Goal: Task Accomplishment & Management: Manage account settings

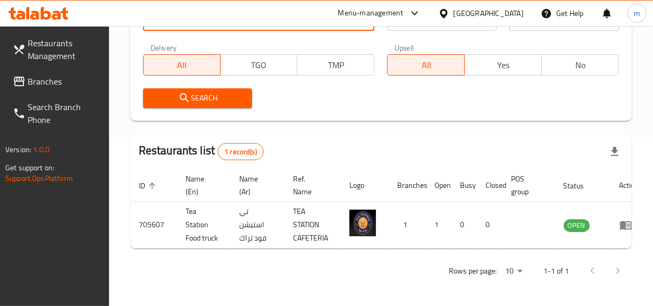
scroll to position [0, 15]
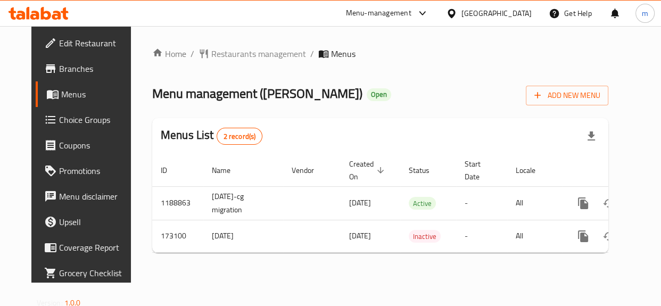
click at [238, 55] on div "Home / Restaurants management / Menus Menu management ( Maia Lounge ) Open Add …" at bounding box center [380, 154] width 456 height 214
click at [238, 55] on span "Restaurants management" at bounding box center [258, 53] width 95 height 13
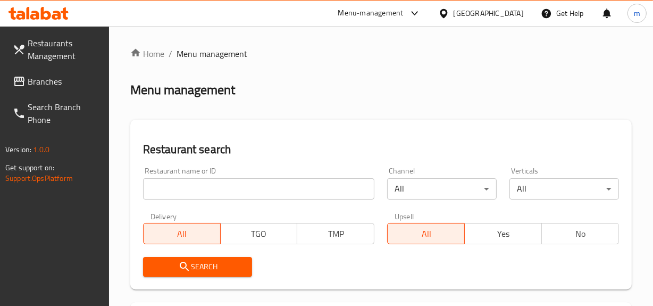
click at [224, 184] on input "search" at bounding box center [259, 188] width 232 height 21
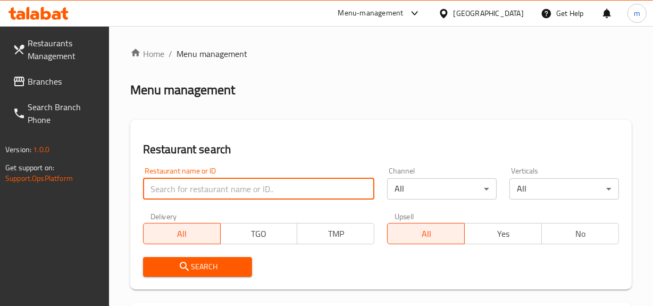
click at [224, 184] on input "search" at bounding box center [259, 188] width 232 height 21
paste input "617183"
type input "617183"
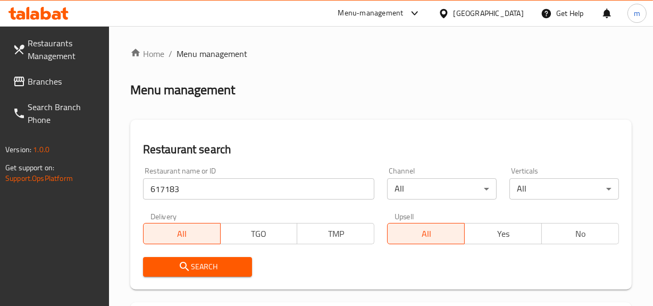
click at [205, 264] on span "Search" at bounding box center [198, 266] width 93 height 13
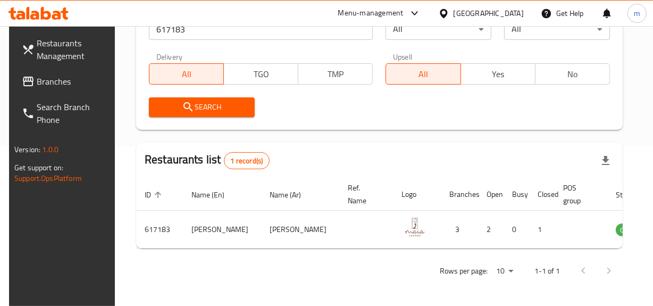
scroll to position [0, 12]
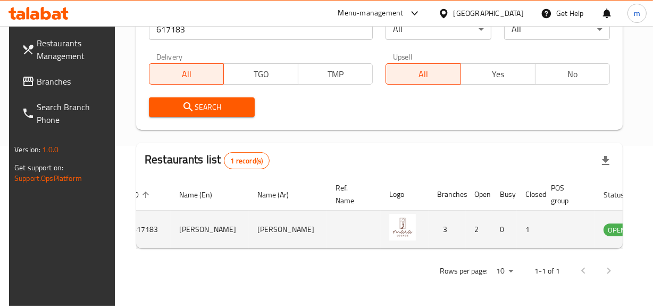
click at [660, 228] on icon "enhanced table" at bounding box center [666, 229] width 13 height 13
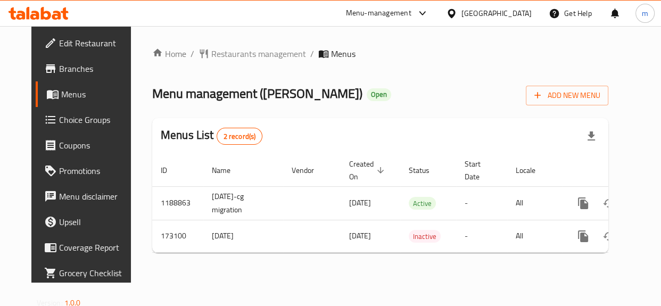
click at [61, 92] on span "Menus" at bounding box center [97, 94] width 72 height 13
click at [61, 90] on span "Menus" at bounding box center [97, 94] width 72 height 13
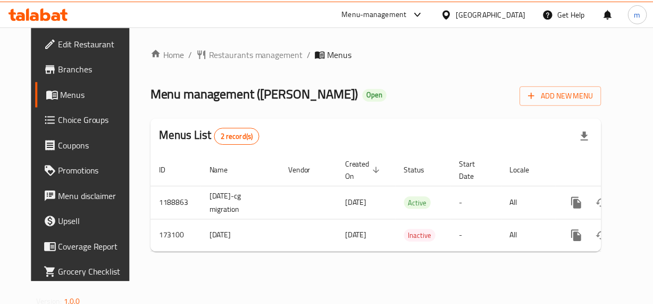
scroll to position [0, 20]
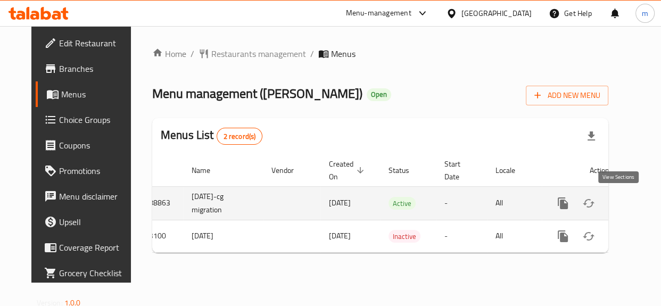
click at [633, 201] on icon "enhanced table" at bounding box center [639, 203] width 13 height 13
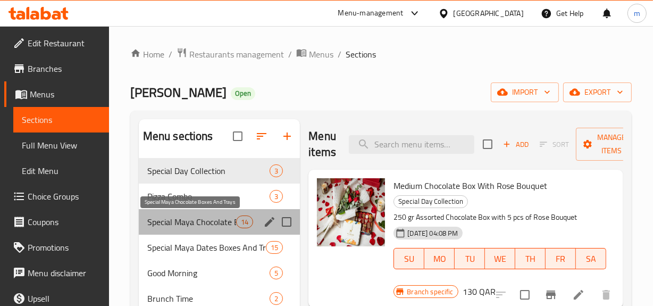
click at [210, 222] on span "Special Maya Chocolate Boxes And Trays" at bounding box center [191, 222] width 89 height 13
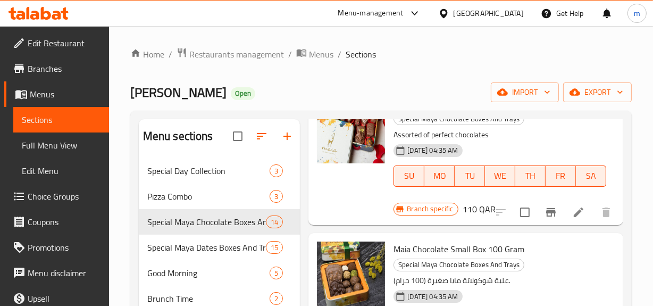
scroll to position [532, 0]
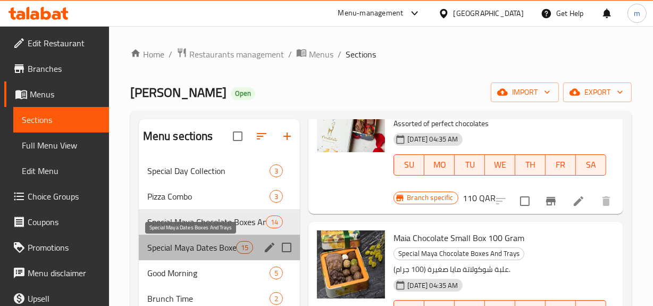
click at [176, 252] on span "Special Maya Dates Boxes And Trays" at bounding box center [191, 247] width 89 height 13
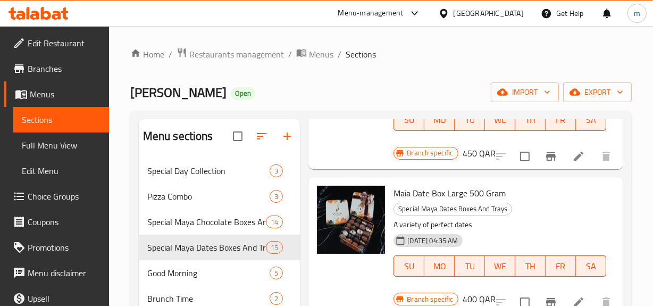
scroll to position [762, 0]
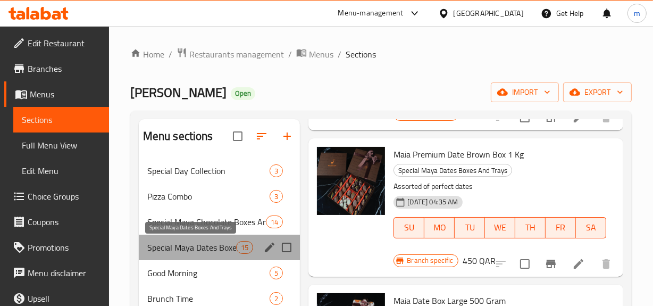
click at [202, 246] on span "Special Maya Dates Boxes And Trays" at bounding box center [191, 247] width 89 height 13
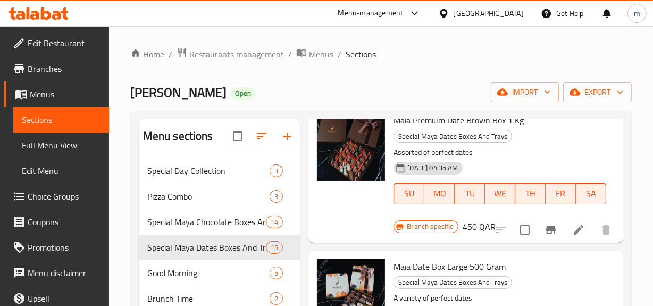
scroll to position [858, 0]
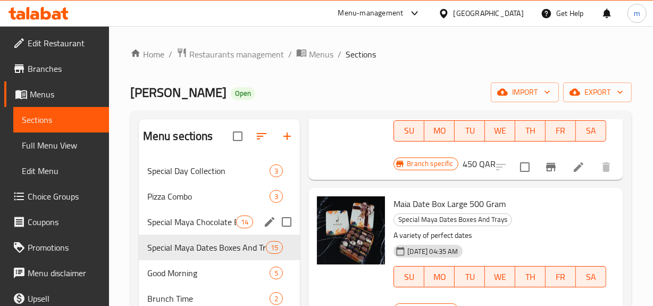
click at [224, 233] on div "Special Maya Chocolate Boxes And Trays 14" at bounding box center [220, 222] width 162 height 26
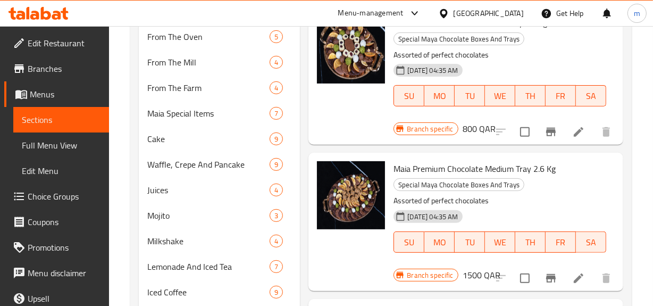
scroll to position [499, 0]
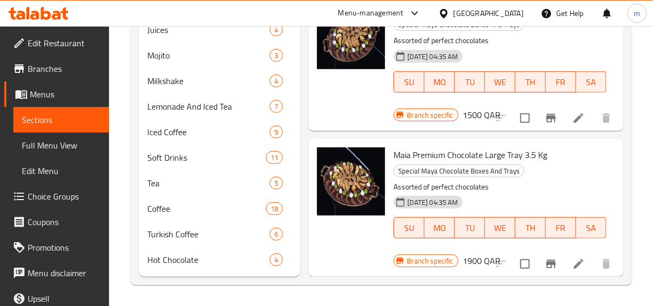
drag, startPoint x: 50, startPoint y: 136, endPoint x: 3, endPoint y: 154, distance: 50.9
click at [50, 136] on link "Full Menu View" at bounding box center [61, 146] width 96 height 26
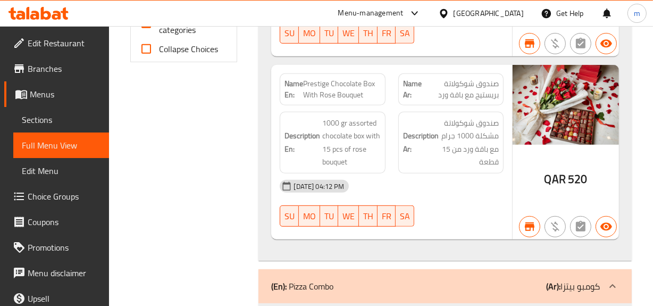
scroll to position [257, 0]
